Goal: Task Accomplishment & Management: Manage account settings

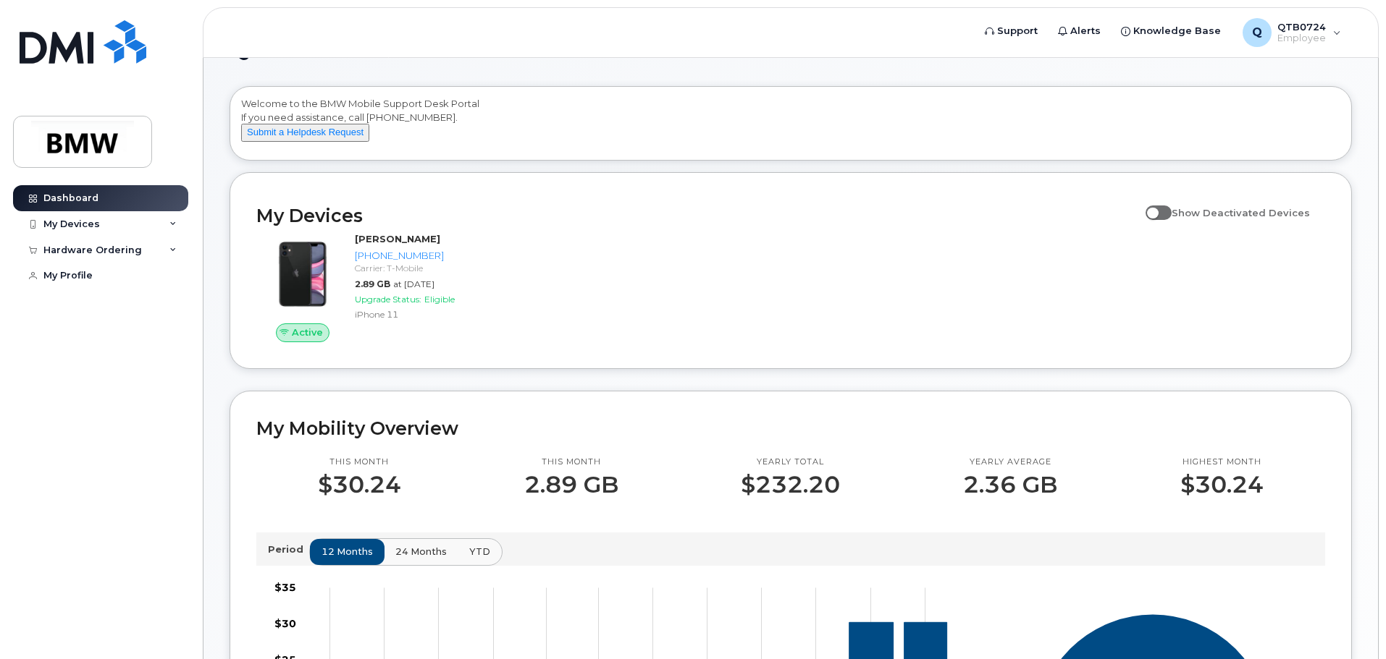
scroll to position [72, 0]
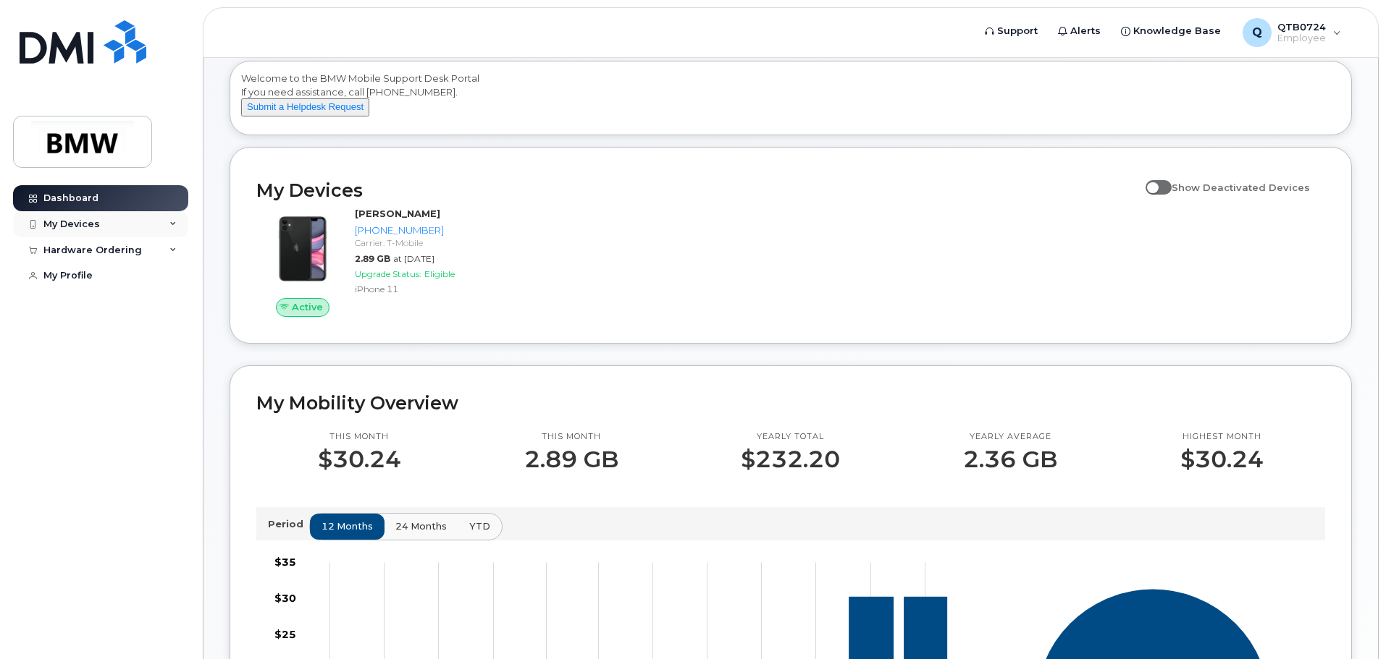
click at [151, 224] on div "My Devices" at bounding box center [100, 224] width 175 height 26
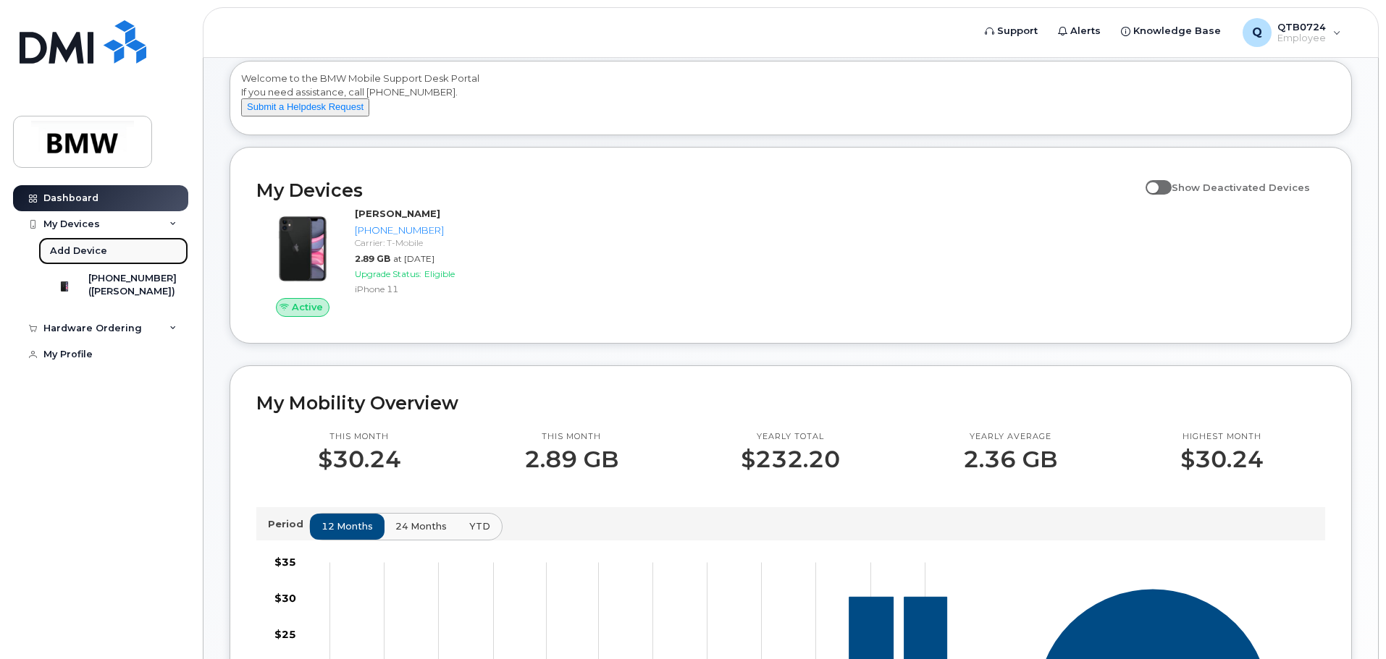
click at [89, 249] on div "Add Device" at bounding box center [78, 251] width 57 height 13
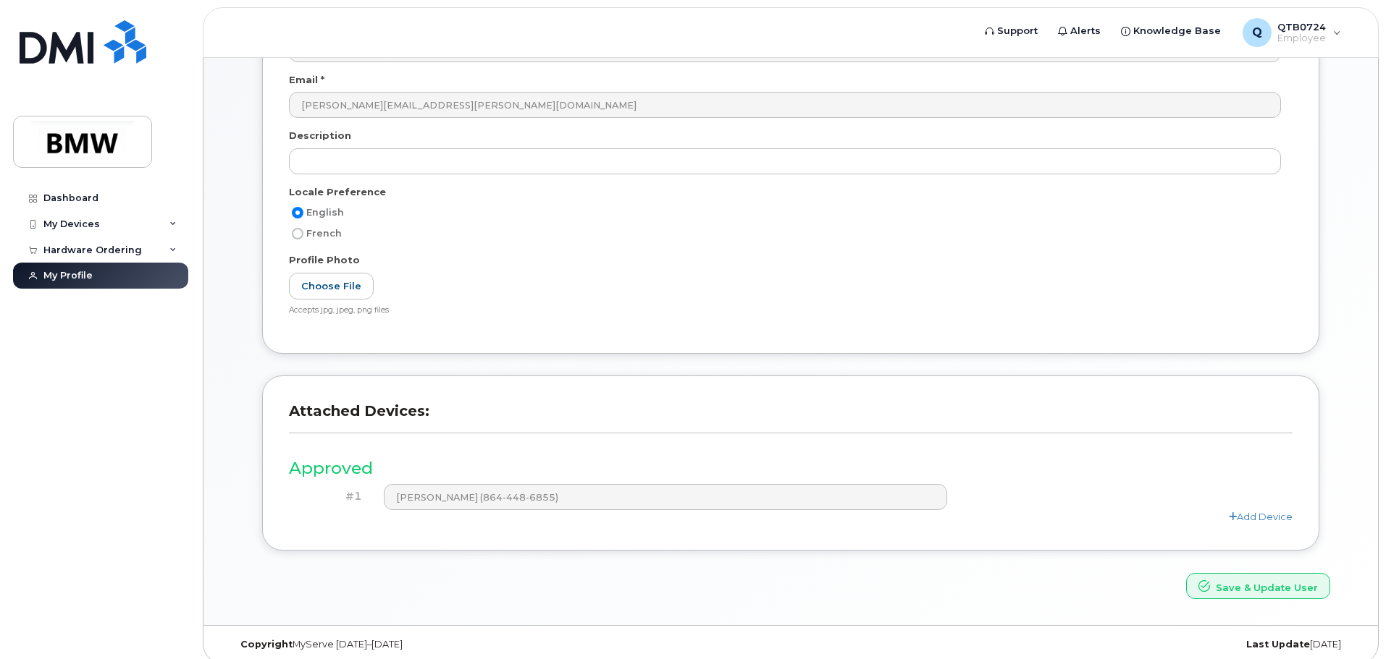
scroll to position [274, 0]
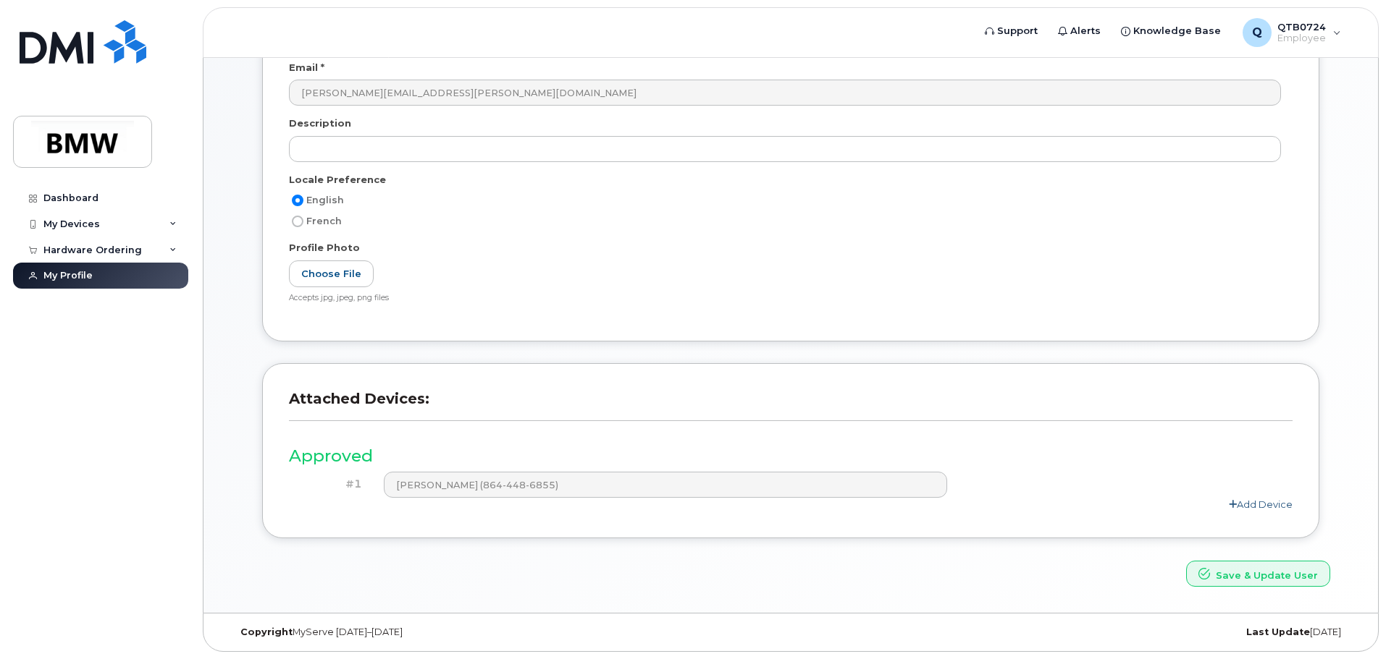
click at [1260, 502] on link "Add Device" at bounding box center [1260, 505] width 64 height 12
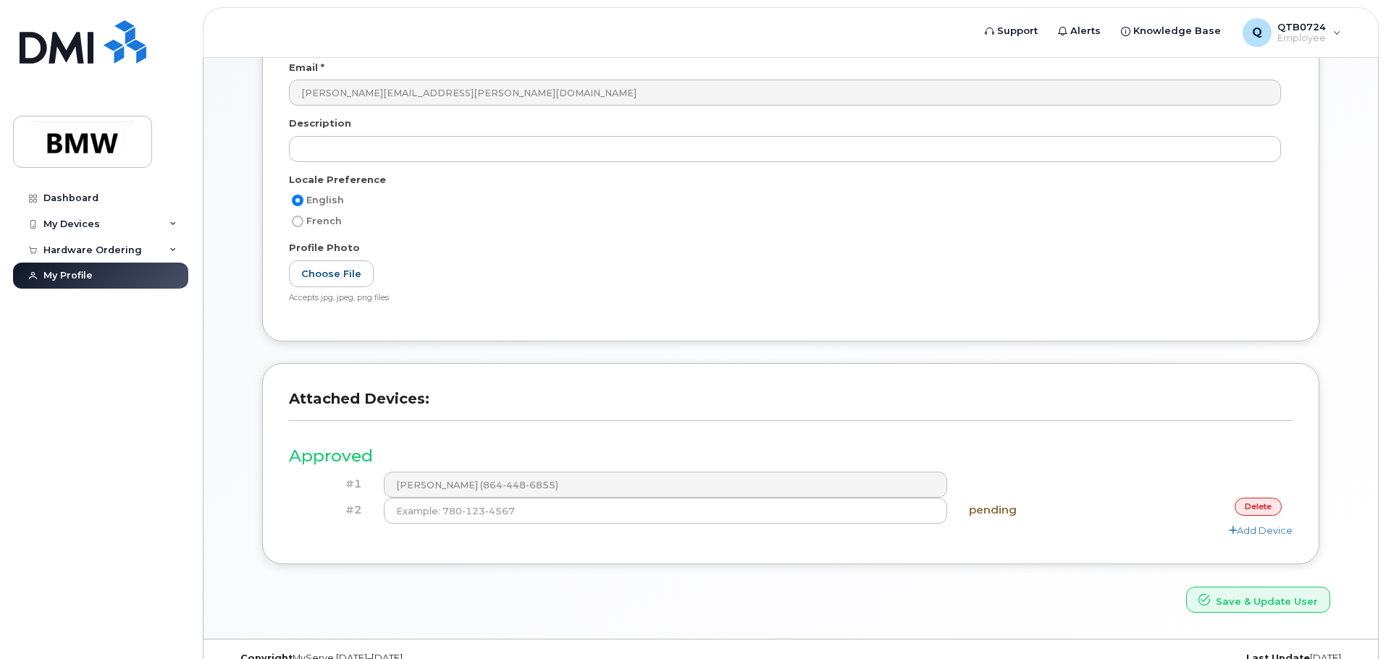
click at [1262, 504] on link "delete" at bounding box center [1257, 507] width 47 height 18
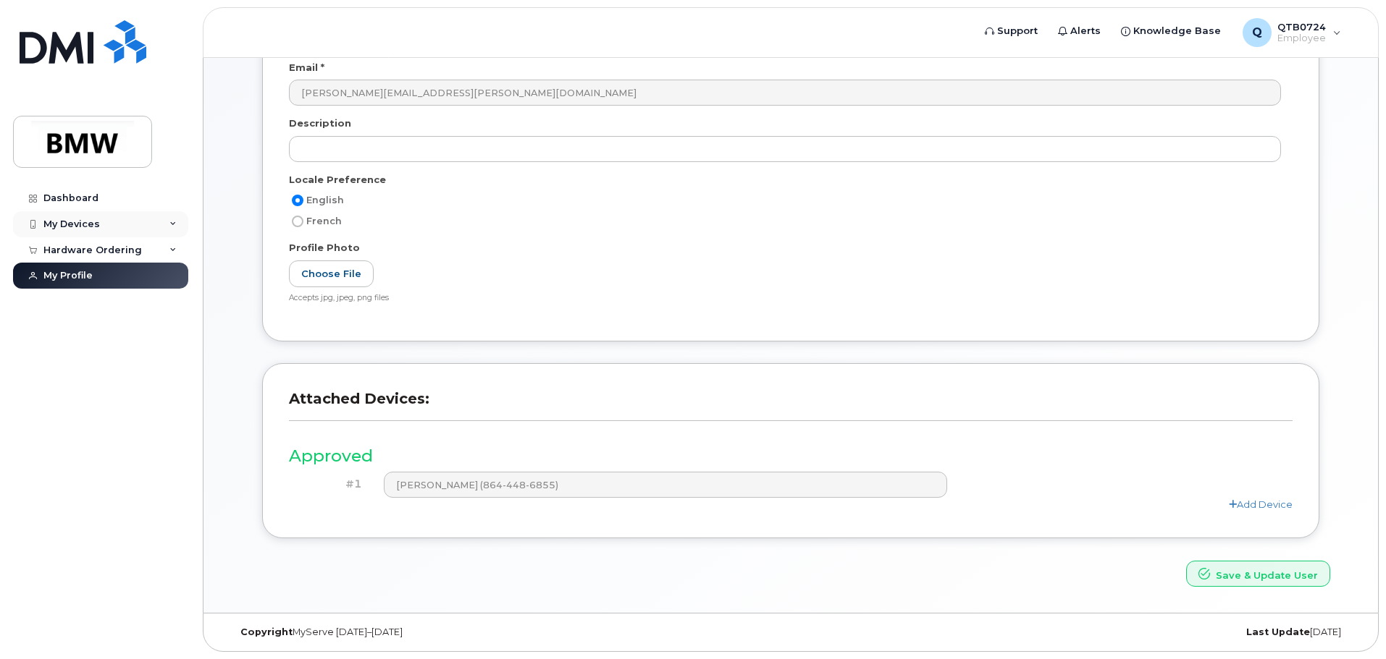
click at [111, 224] on div "My Devices" at bounding box center [100, 224] width 175 height 26
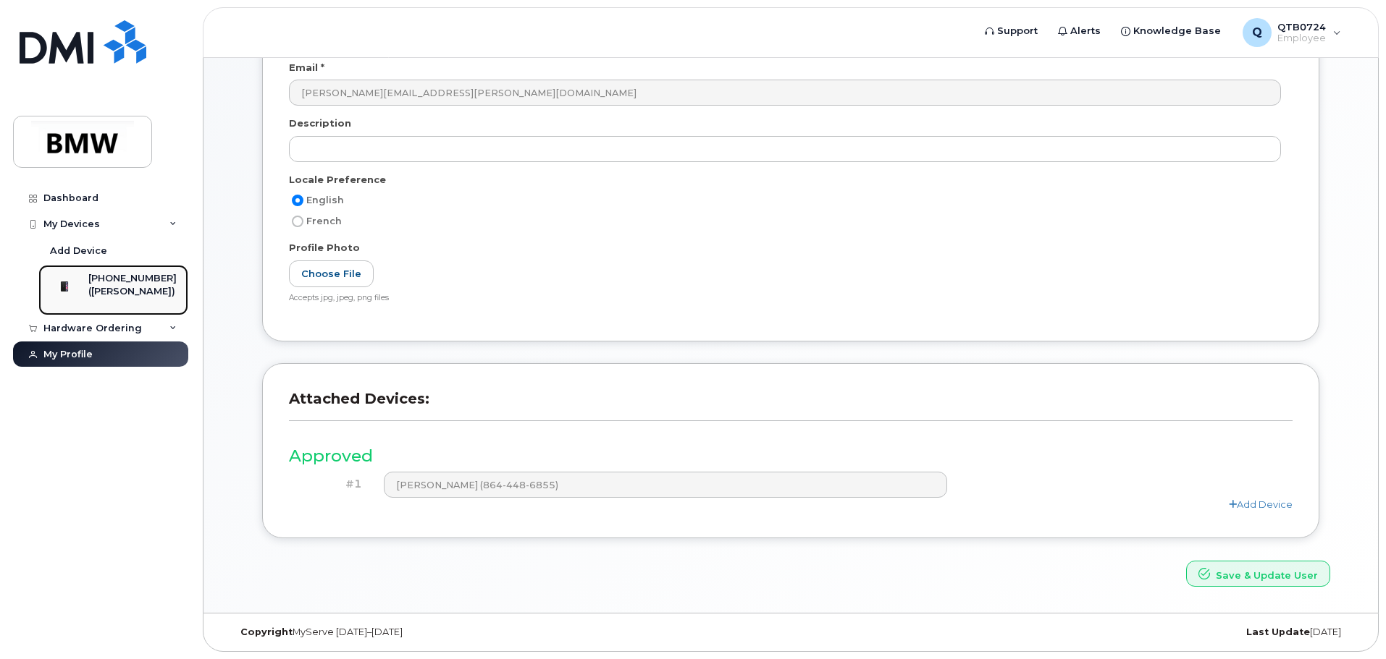
click at [151, 300] on div "[PHONE_NUMBER] ([PERSON_NAME])" at bounding box center [132, 290] width 88 height 36
